Goal: Task Accomplishment & Management: Use online tool/utility

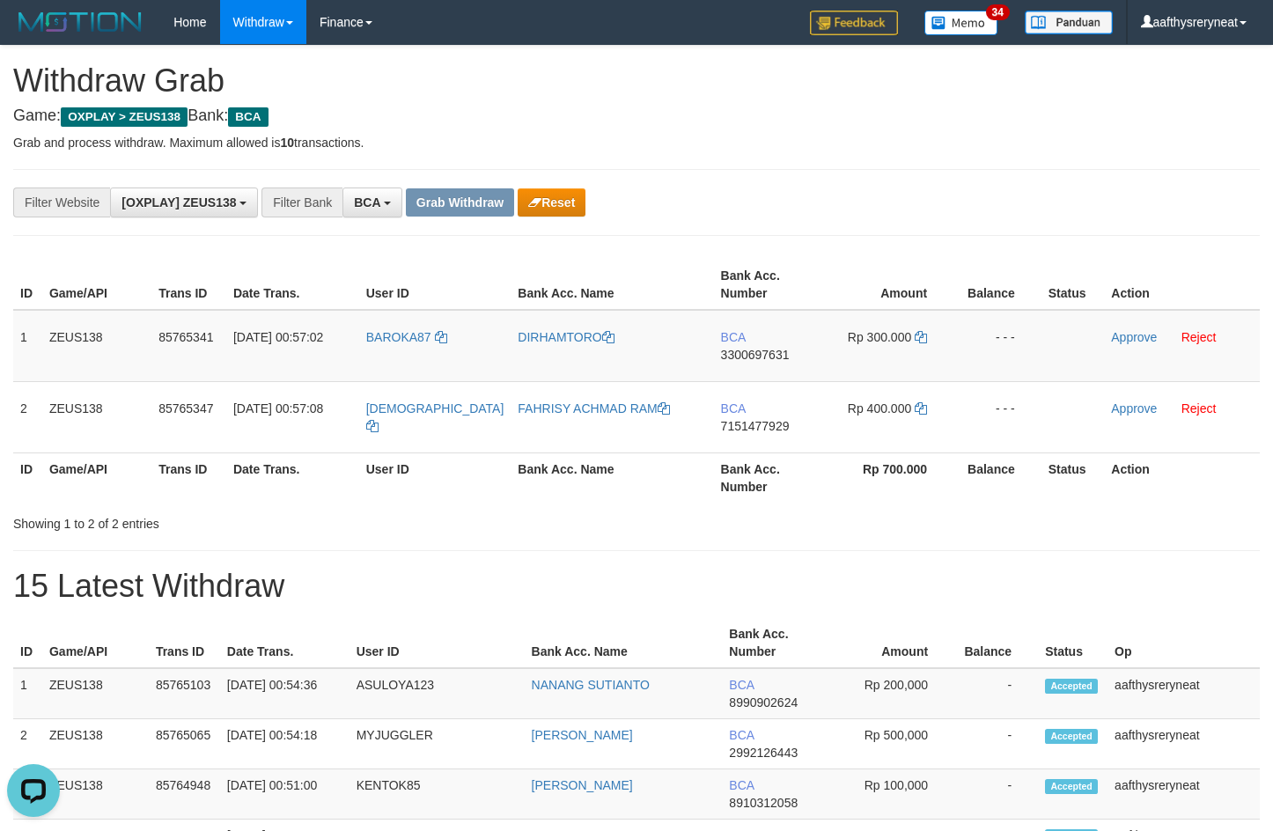
drag, startPoint x: 1244, startPoint y: 178, endPoint x: 1253, endPoint y: 181, distance: 9.5
click at [1246, 177] on div "**********" at bounding box center [636, 202] width 1246 height 67
drag, startPoint x: 851, startPoint y: 231, endPoint x: 812, endPoint y: 275, distance: 59.2
copy div
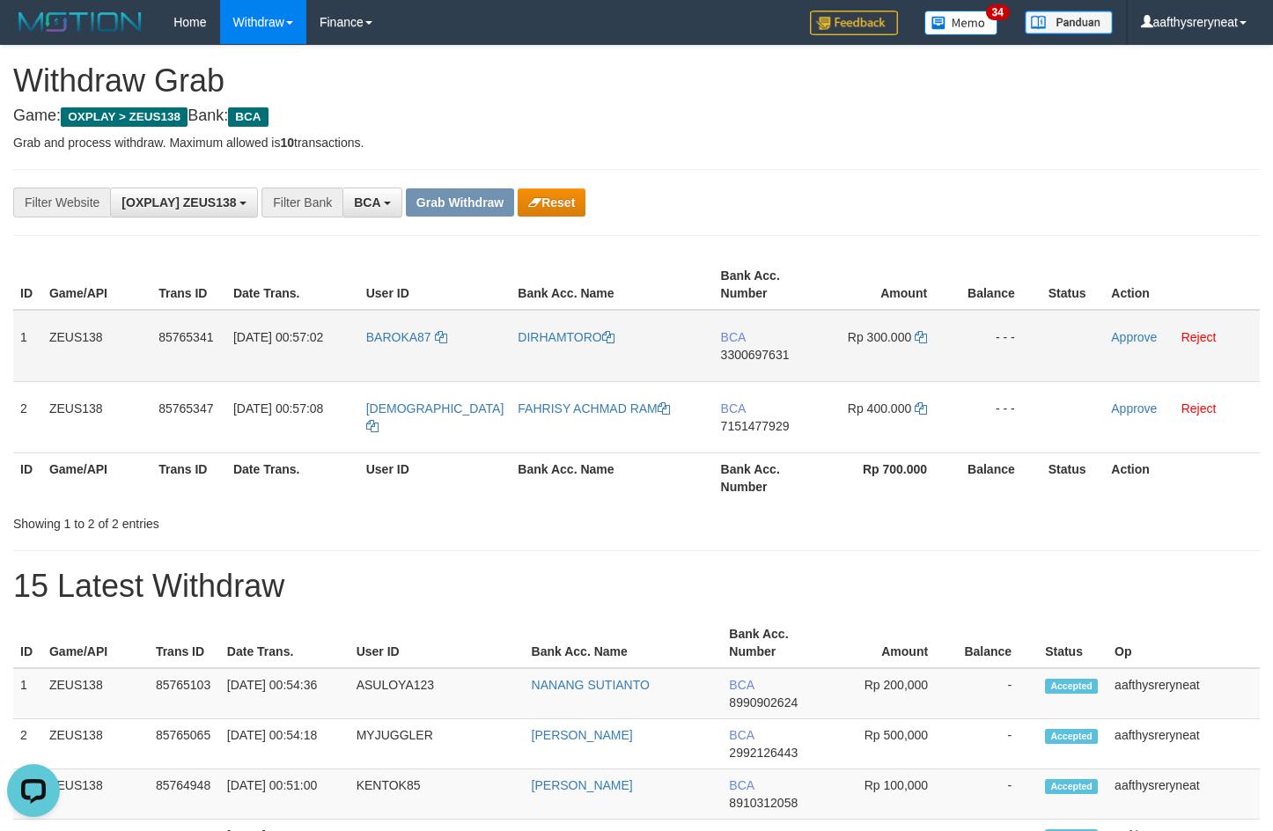
click at [773, 356] on td "BCA 3300697631" at bounding box center [769, 346] width 110 height 72
copy span "3300697631"
drag, startPoint x: 773, startPoint y: 356, endPoint x: 932, endPoint y: 310, distance: 165.8
click at [774, 355] on td "BCA 3300697631" at bounding box center [769, 346] width 110 height 72
click at [783, 452] on th "Bank Acc. Number" at bounding box center [769, 477] width 110 height 50
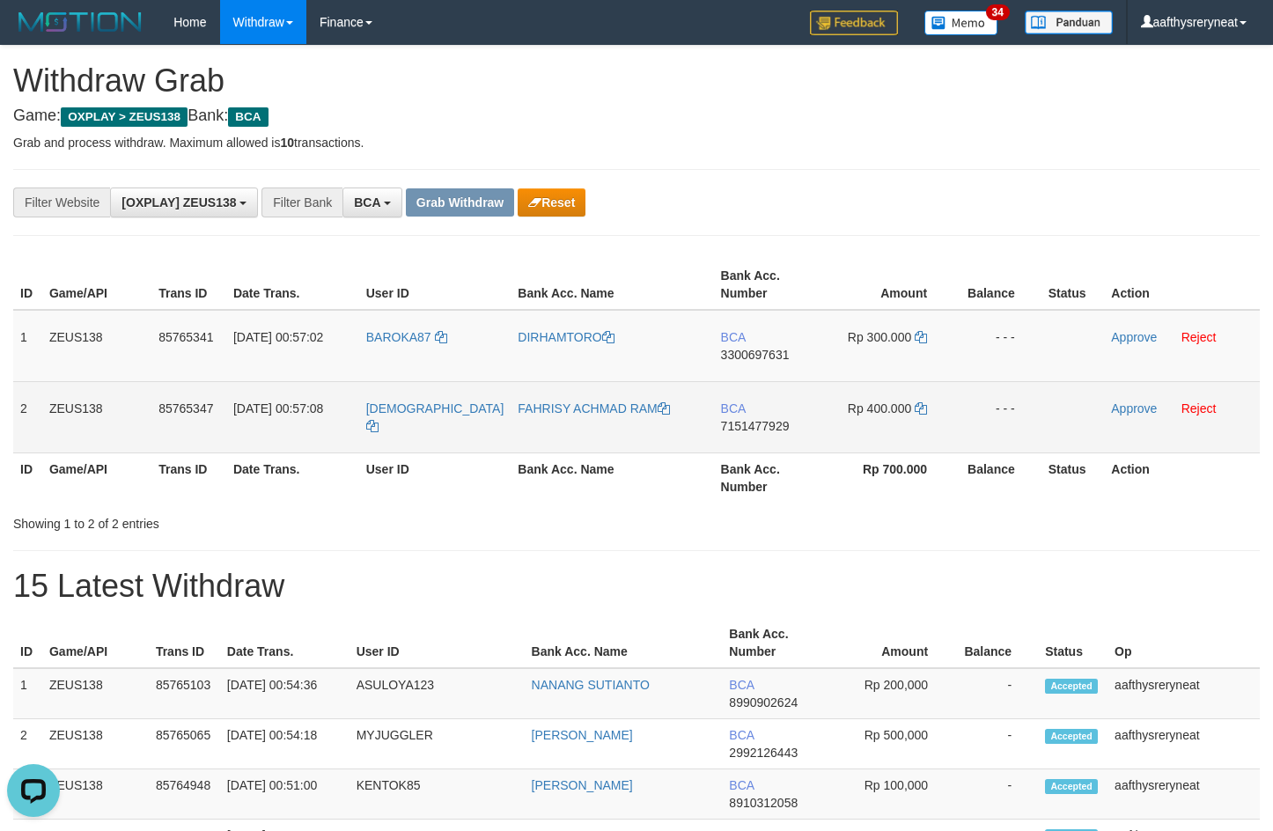
click at [792, 413] on td "BCA 7151477929" at bounding box center [769, 416] width 110 height 71
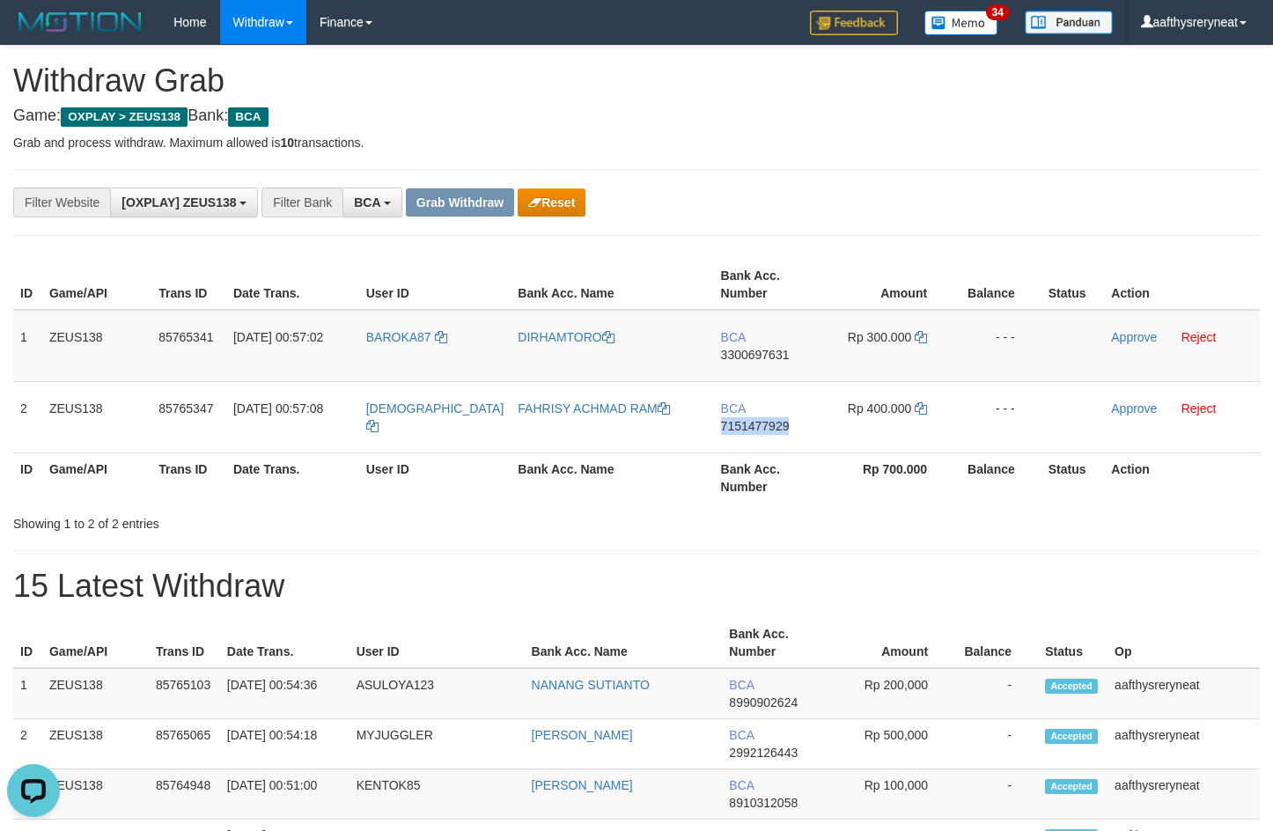
drag, startPoint x: 792, startPoint y: 413, endPoint x: 1144, endPoint y: 293, distance: 371.1
click at [793, 413] on td "BCA 7151477929" at bounding box center [769, 416] width 110 height 71
copy span "7151477929"
click at [410, 357] on td "BAROKA87" at bounding box center [435, 346] width 152 height 72
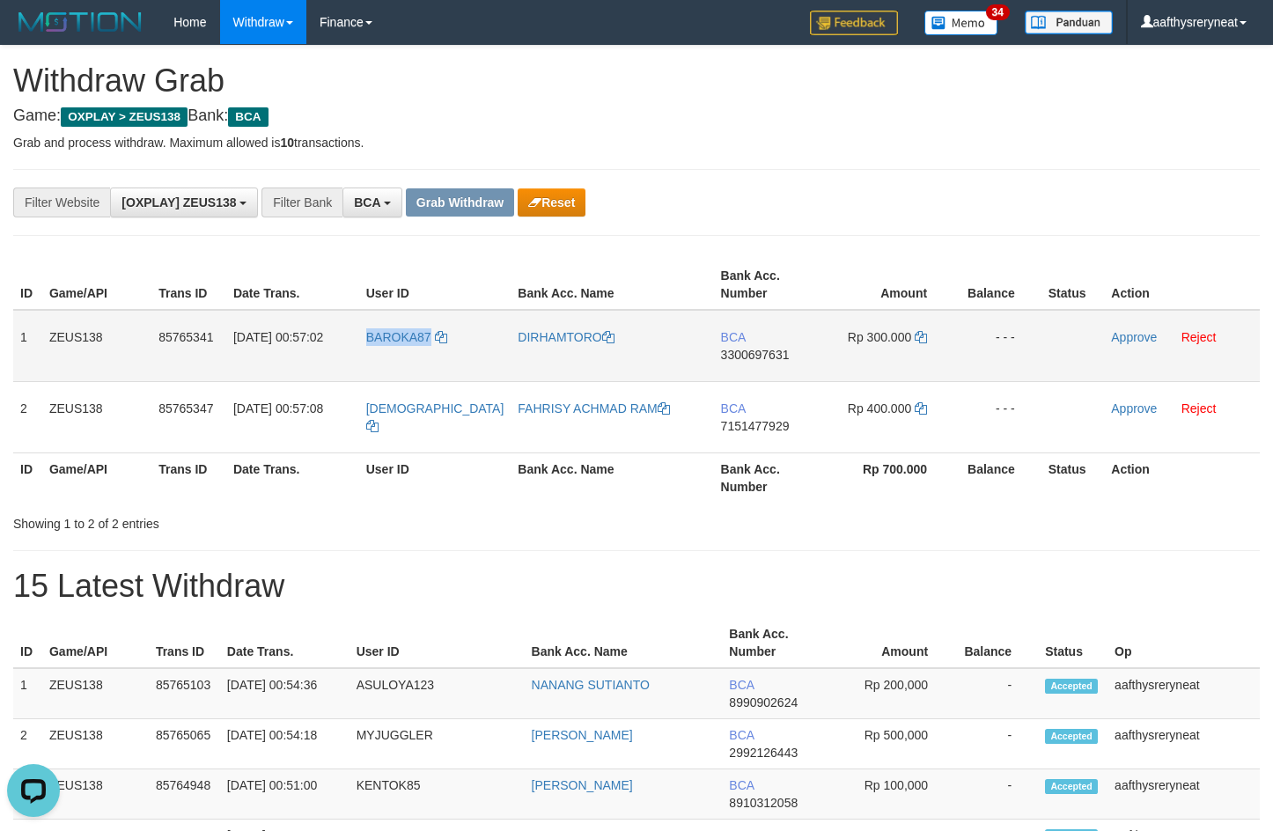
copy span "BAROKA87"
click at [410, 357] on td "BAROKA87" at bounding box center [435, 346] width 152 height 72
click at [387, 354] on td "BAROKA87" at bounding box center [435, 346] width 152 height 72
copy link "BAROKA87"
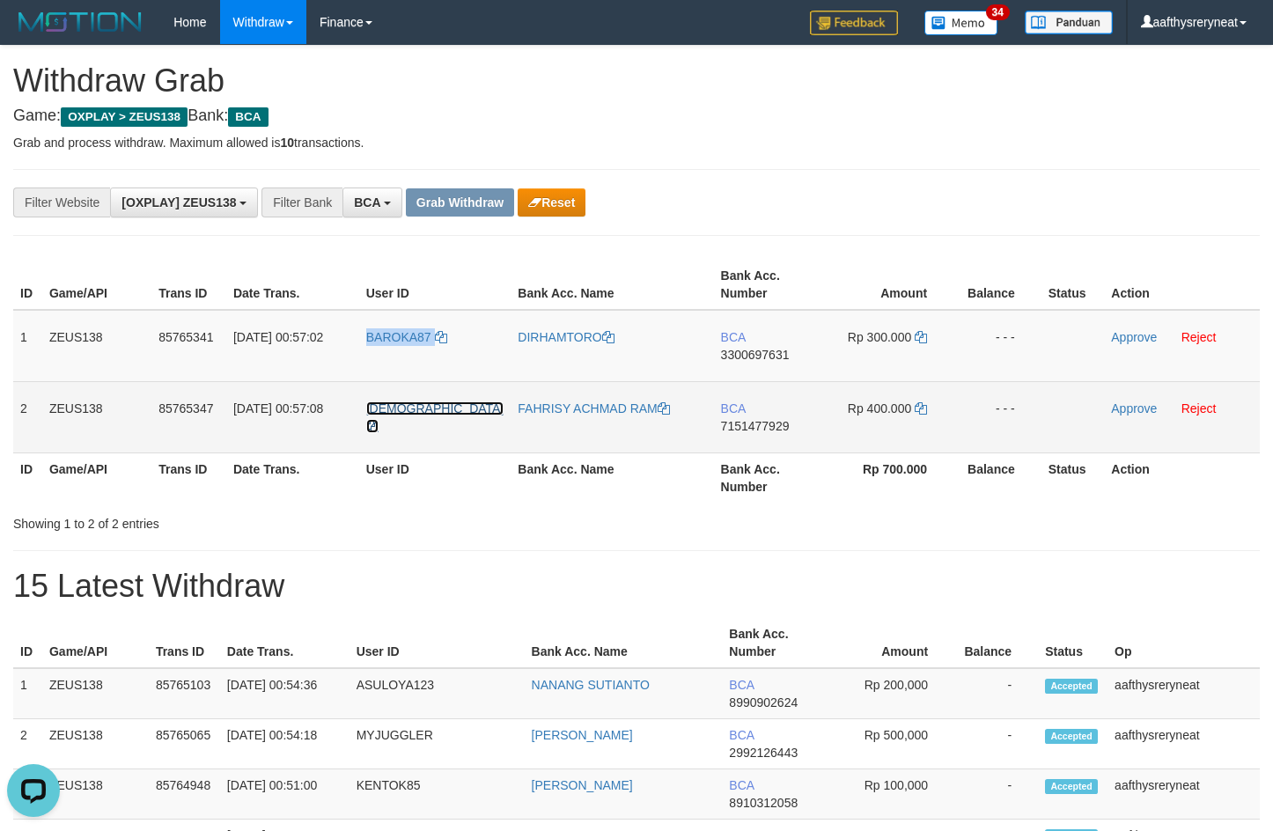
copy link "BAROKA87"
click at [381, 401] on span "[DEMOGRAPHIC_DATA]" at bounding box center [435, 408] width 138 height 14
click at [381, 399] on td "[DEMOGRAPHIC_DATA]" at bounding box center [435, 416] width 152 height 71
click at [385, 411] on td "[DEMOGRAPHIC_DATA]" at bounding box center [435, 416] width 152 height 71
copy link "[DEMOGRAPHIC_DATA]"
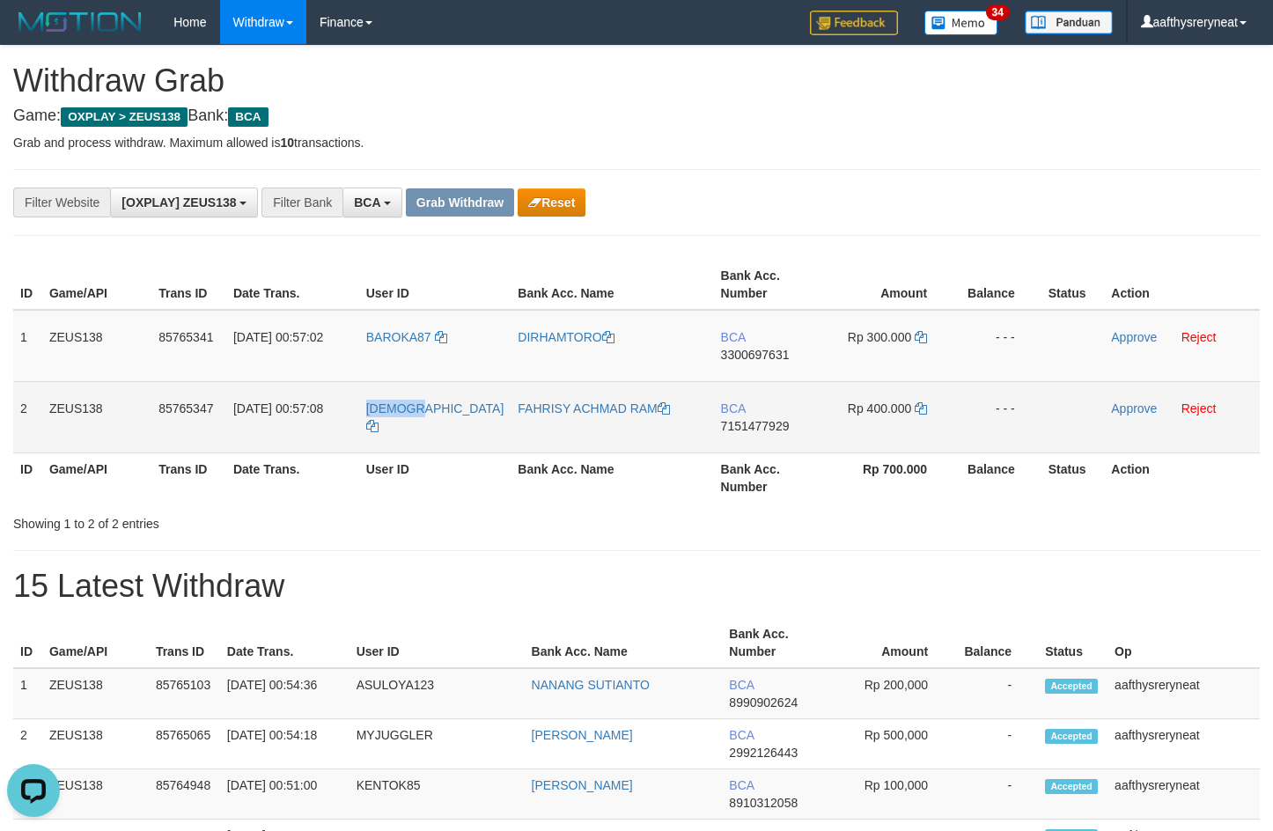
click at [385, 411] on td "[DEMOGRAPHIC_DATA]" at bounding box center [435, 416] width 152 height 71
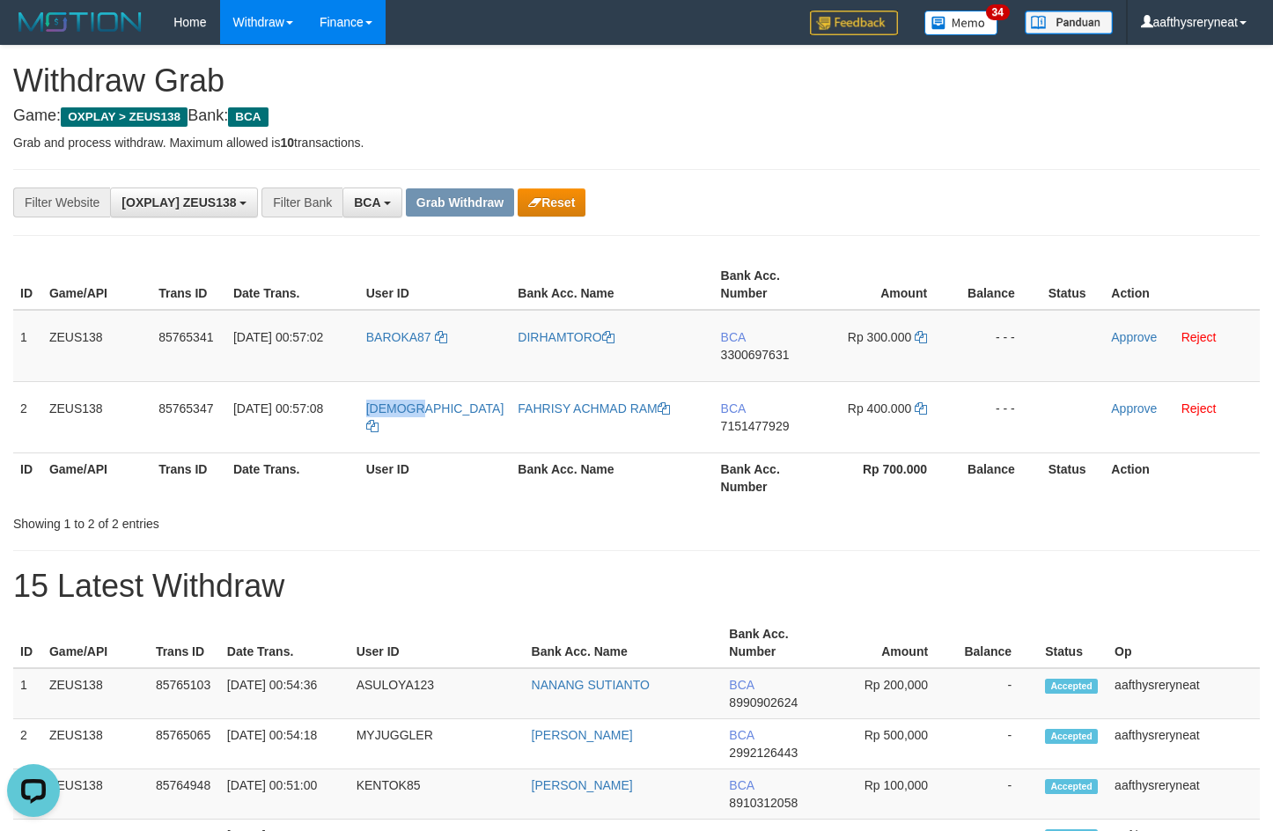
copy span "[DEMOGRAPHIC_DATA]"
click at [765, 352] on td "BCA 3300697631" at bounding box center [769, 346] width 110 height 72
copy span "3300697631"
click at [765, 352] on td "BCA 3300697631" at bounding box center [769, 346] width 110 height 72
click at [916, 327] on td "Rp 300.000" at bounding box center [888, 346] width 130 height 72
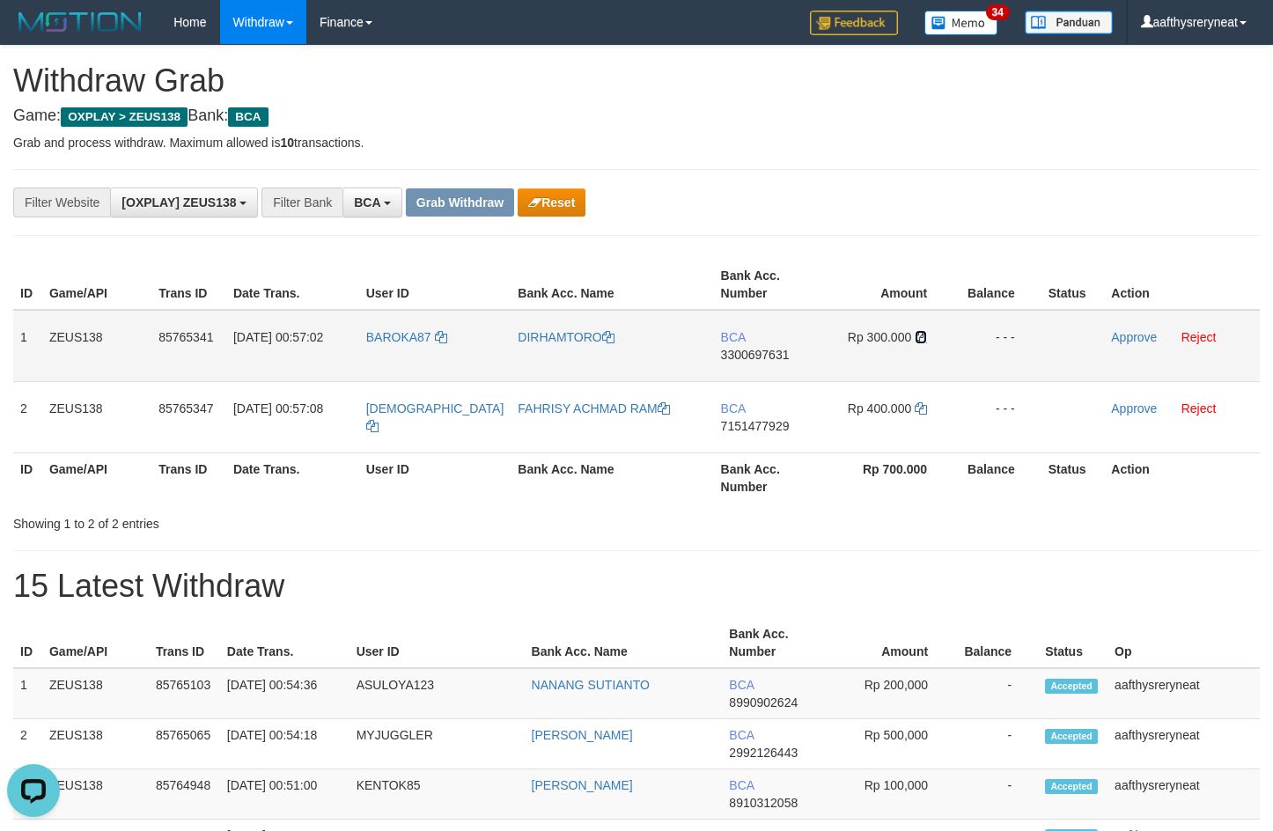
click at [915, 335] on icon at bounding box center [921, 337] width 12 height 12
drag, startPoint x: 912, startPoint y: 335, endPoint x: 942, endPoint y: 336, distance: 30.0
click at [927, 336] on td "Rp 300.000" at bounding box center [888, 346] width 130 height 72
click at [1122, 332] on link "Approve" at bounding box center [1134, 337] width 46 height 14
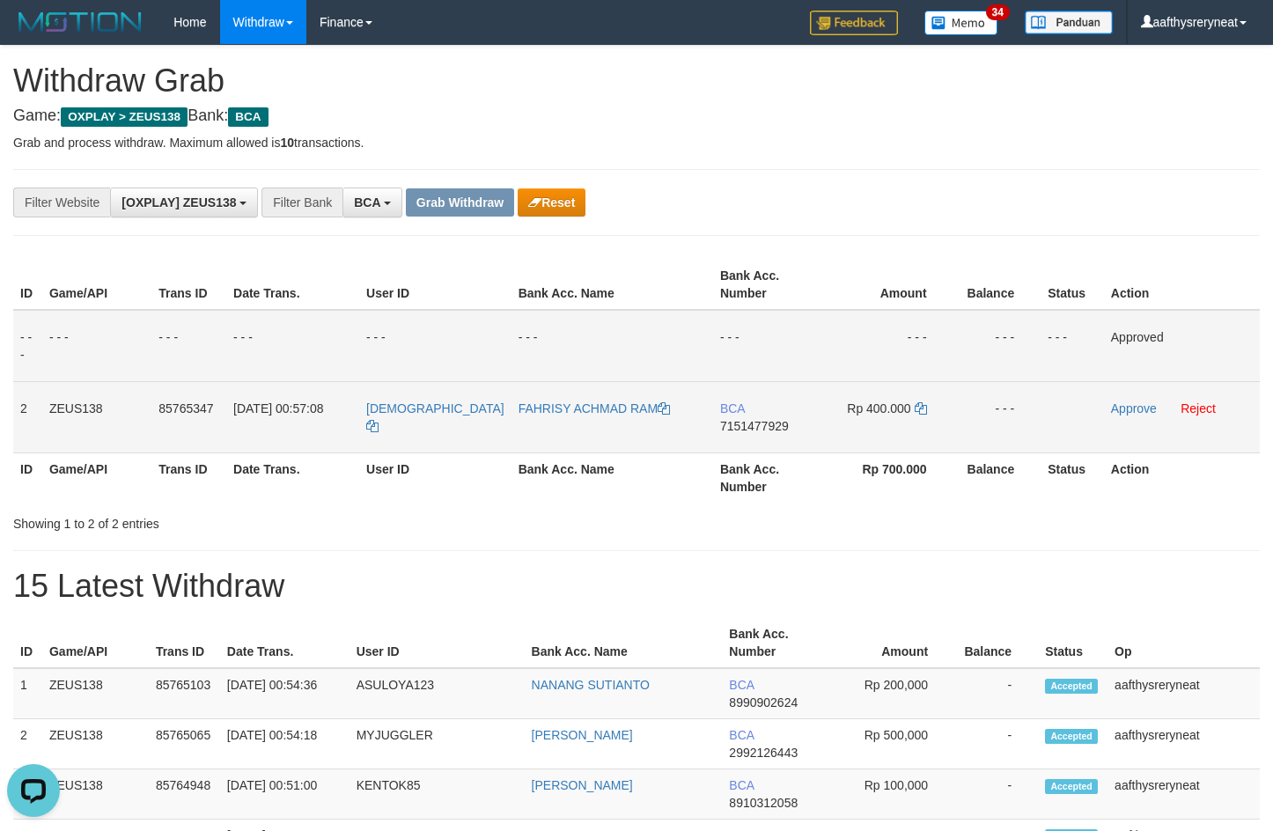
click at [776, 428] on td "BCA 7151477929" at bounding box center [768, 416] width 110 height 71
click at [915, 402] on icon at bounding box center [921, 408] width 12 height 12
click at [389, 415] on span "[DEMOGRAPHIC_DATA]" at bounding box center [435, 408] width 138 height 14
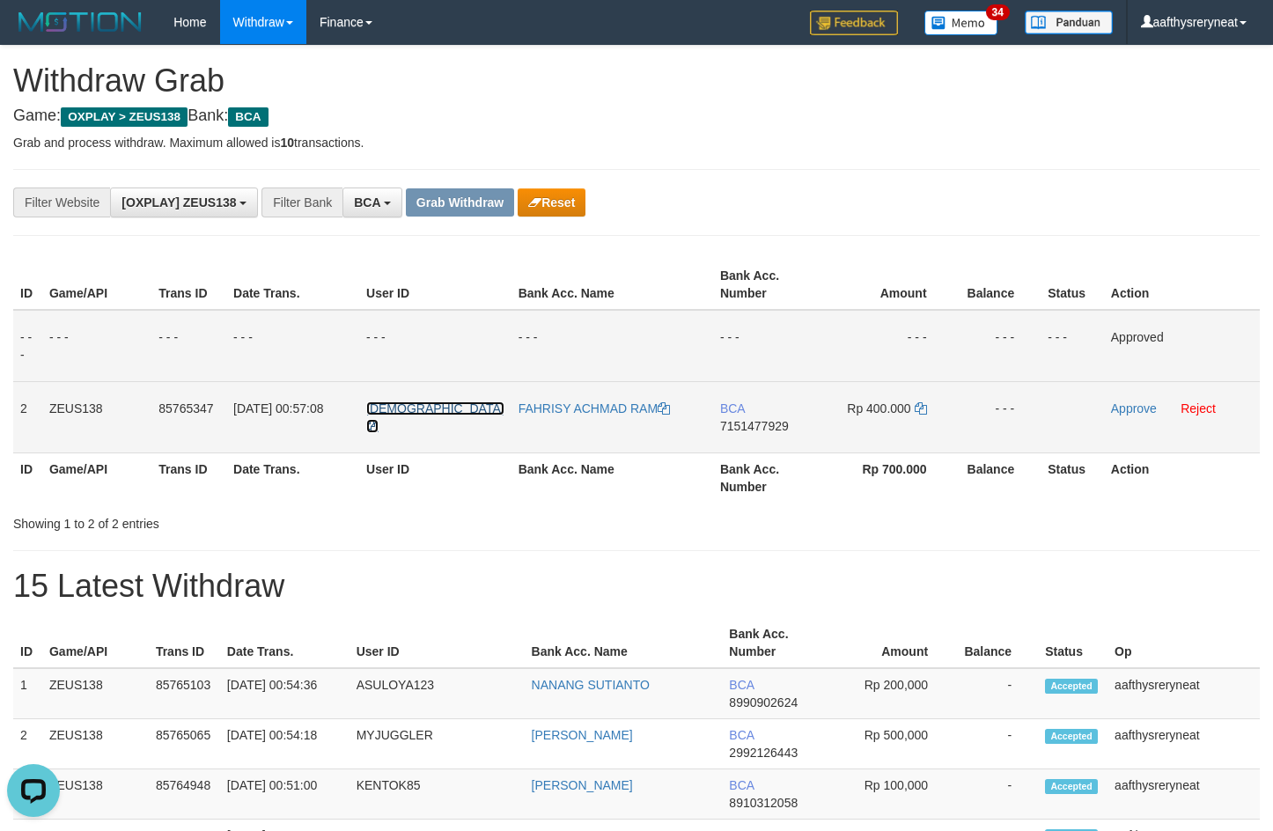
click at [390, 415] on span "[DEMOGRAPHIC_DATA]" at bounding box center [435, 408] width 138 height 14
click at [386, 423] on td "[DEMOGRAPHIC_DATA]" at bounding box center [435, 416] width 152 height 71
click at [1121, 409] on link "Approve" at bounding box center [1134, 408] width 46 height 14
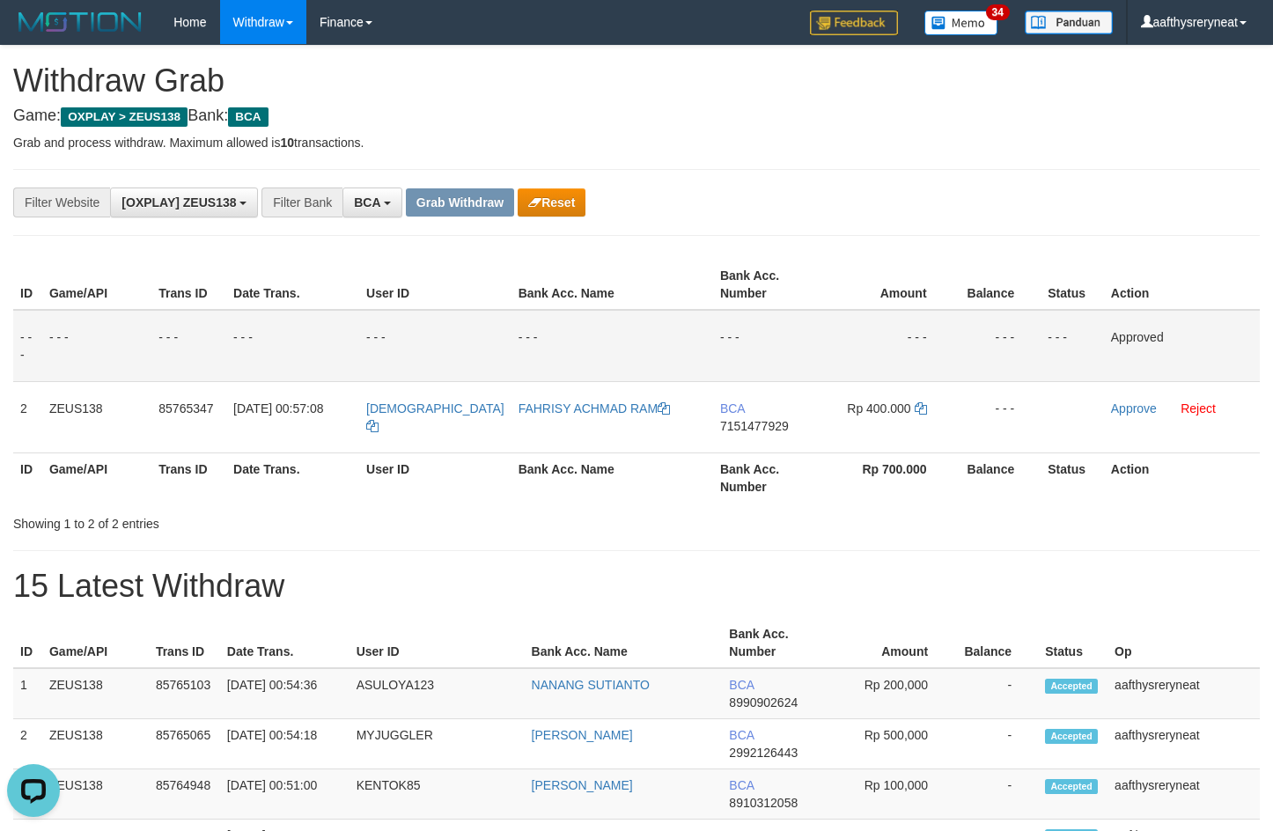
drag, startPoint x: 797, startPoint y: 173, endPoint x: 811, endPoint y: 176, distance: 14.5
click at [799, 173] on div "**********" at bounding box center [636, 202] width 1246 height 67
